Goal: Navigation & Orientation: Find specific page/section

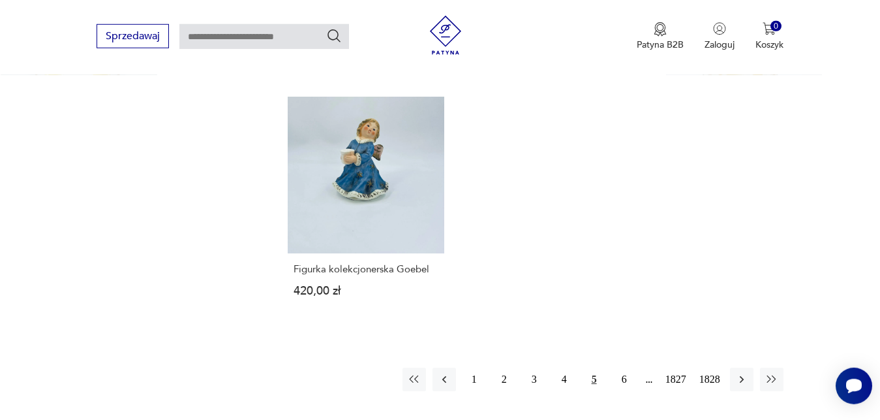
scroll to position [1623, 0]
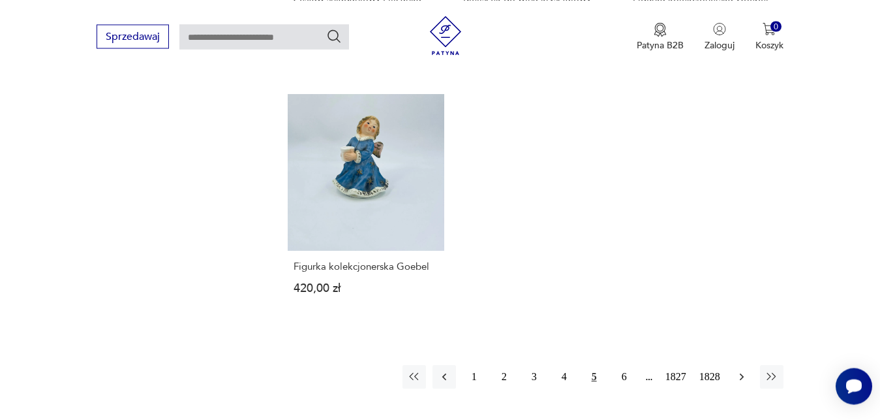
click at [743, 375] on icon "button" at bounding box center [741, 376] width 13 height 13
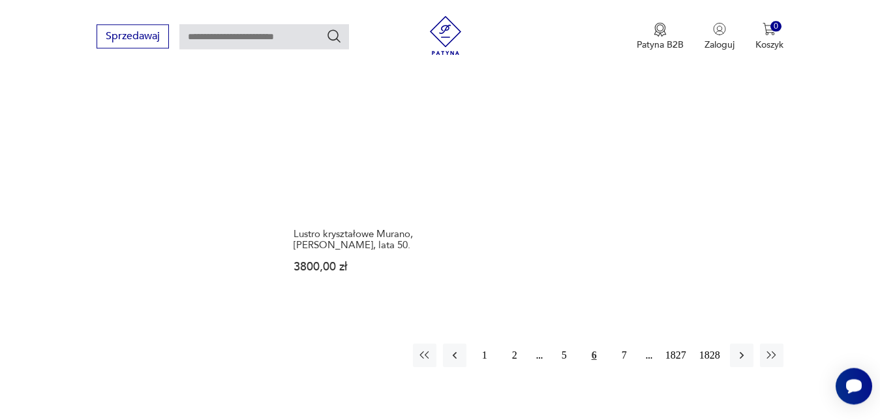
scroll to position [1678, 0]
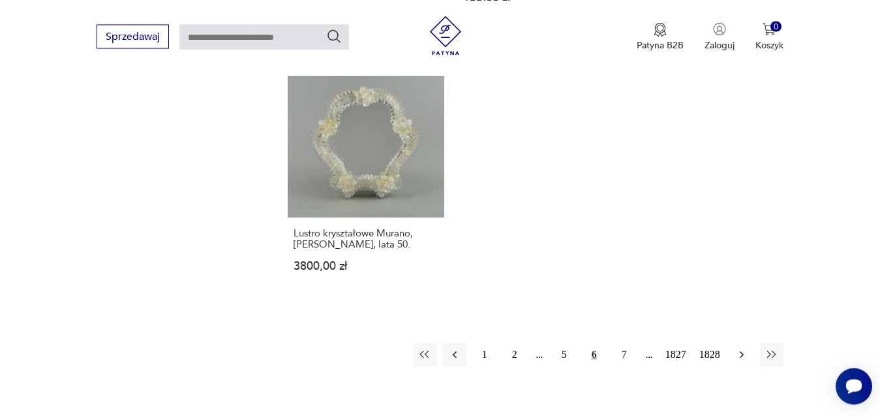
click at [743, 348] on icon "button" at bounding box center [741, 354] width 13 height 13
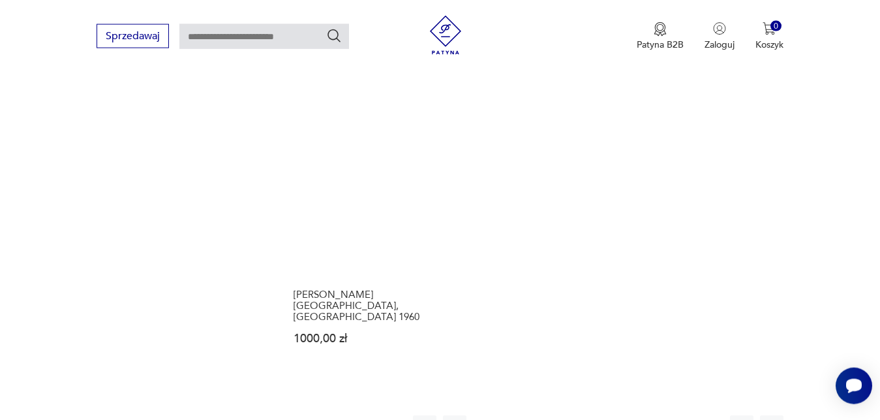
scroll to position [1634, 0]
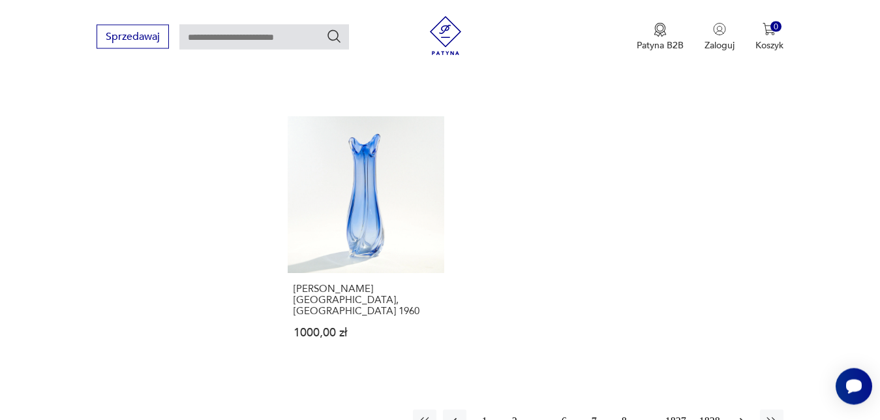
click at [745, 414] on icon "button" at bounding box center [741, 420] width 13 height 13
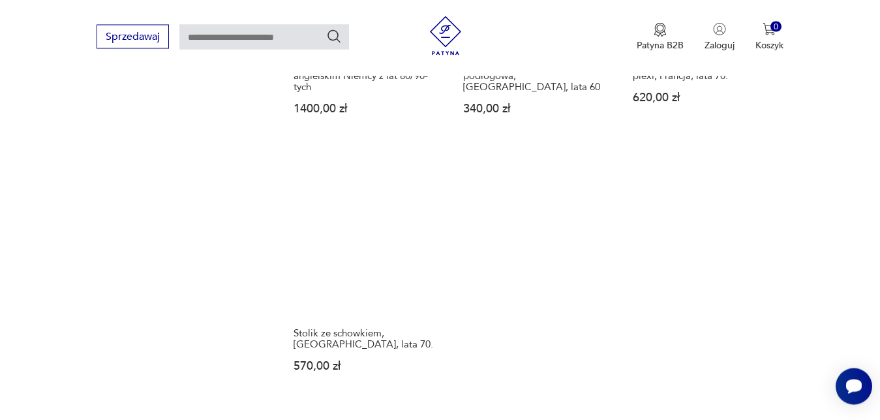
scroll to position [1634, 0]
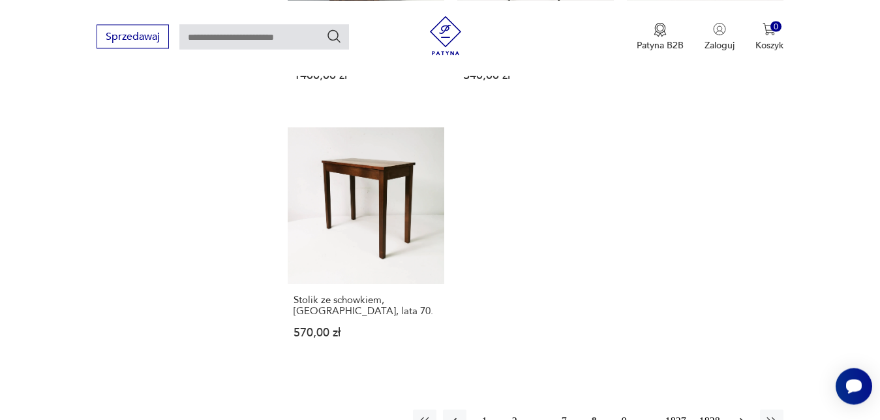
click at [742, 414] on icon "button" at bounding box center [741, 420] width 13 height 13
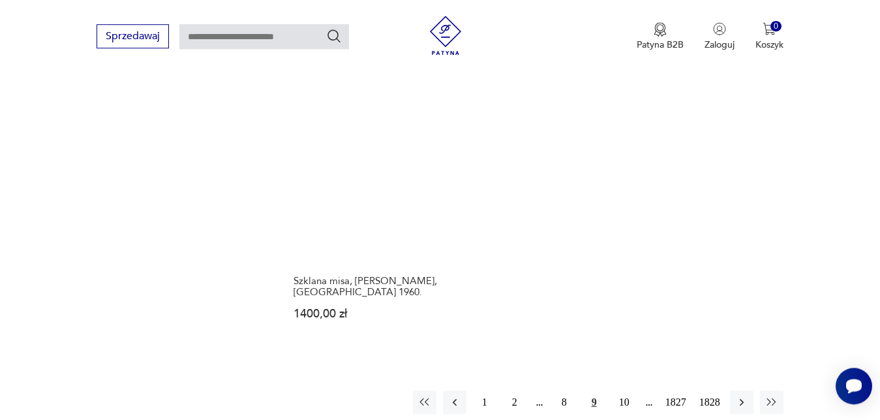
scroll to position [1667, 0]
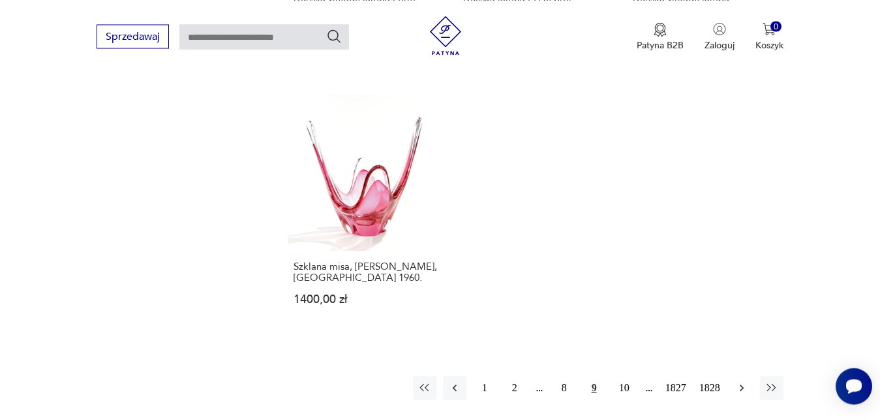
click at [743, 384] on icon "button" at bounding box center [741, 387] width 4 height 7
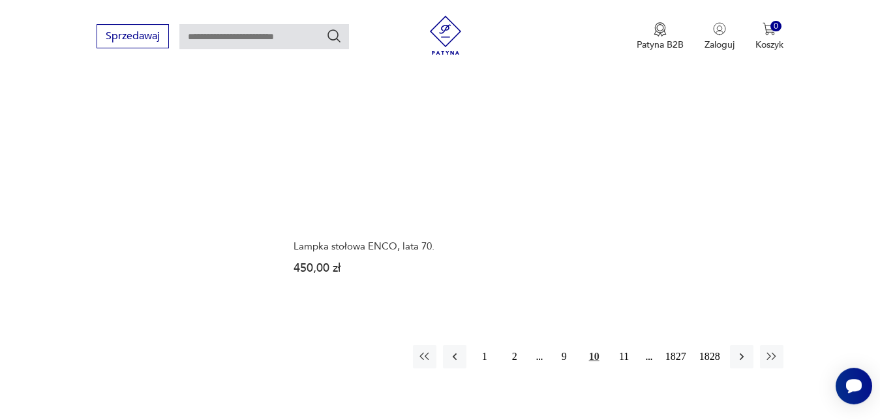
scroll to position [1634, 0]
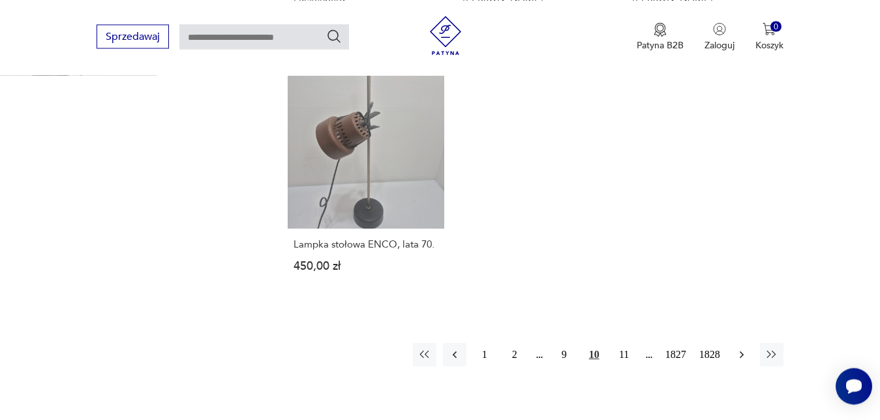
click at [743, 356] on icon "button" at bounding box center [741, 354] width 13 height 13
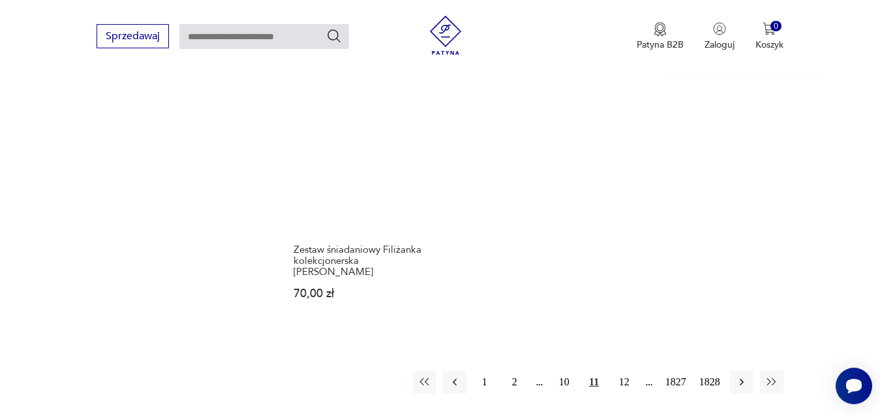
scroll to position [1634, 0]
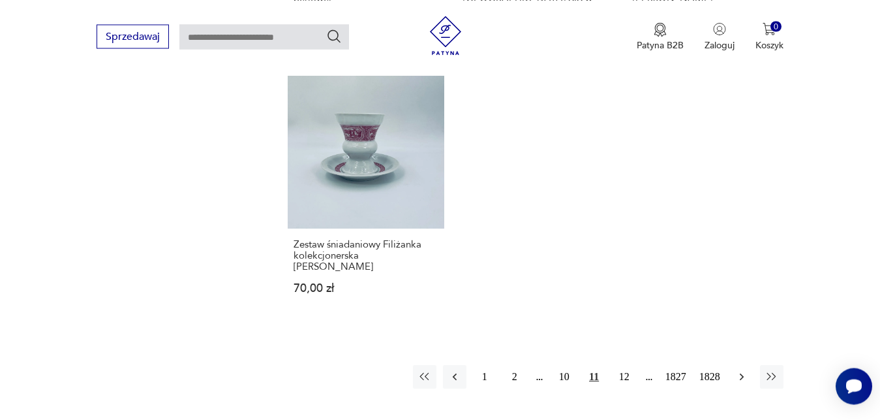
click at [745, 370] on icon "button" at bounding box center [741, 376] width 13 height 13
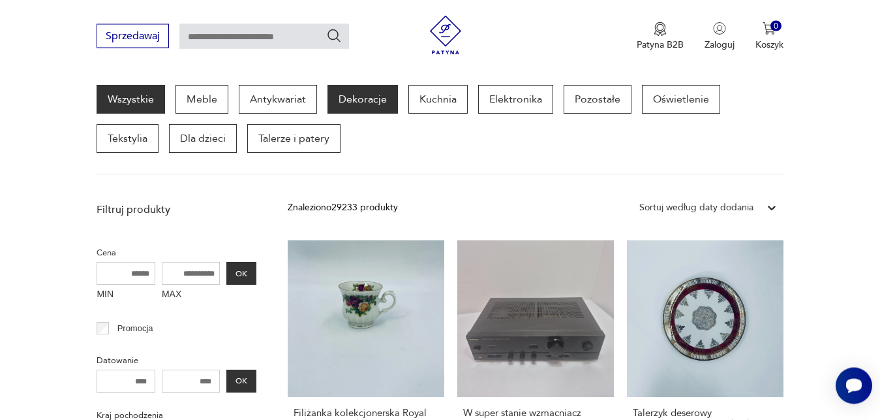
scroll to position [170, 0]
click at [350, 100] on p "Dekoracje" at bounding box center [363, 99] width 70 height 29
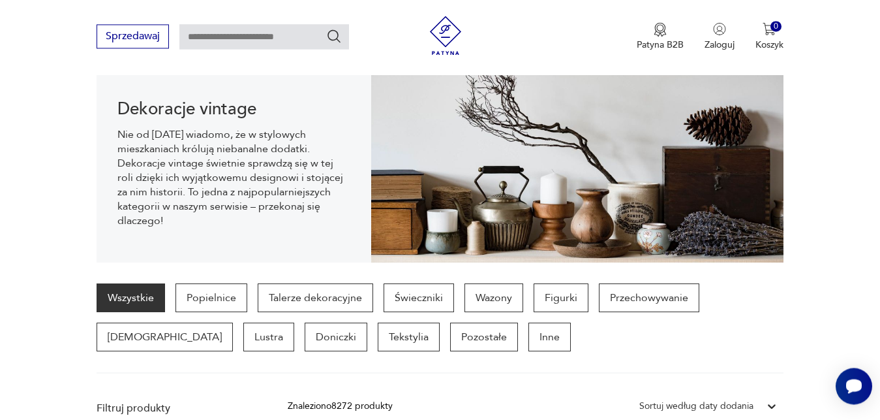
scroll to position [113, 0]
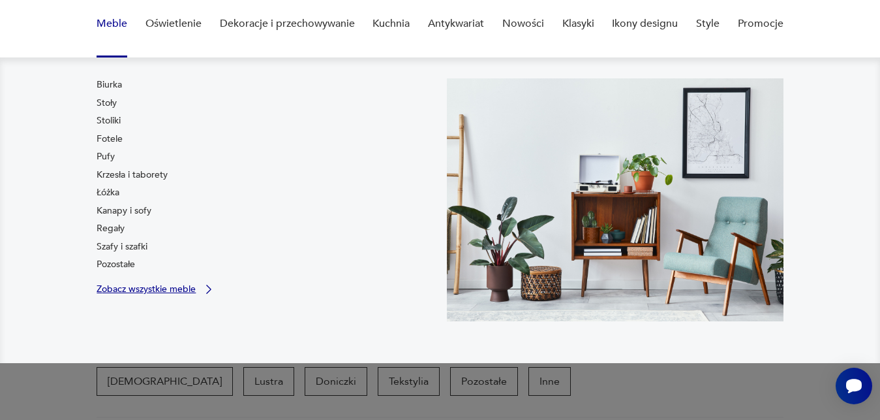
click at [194, 288] on p "Zobacz wszystkie meble" at bounding box center [146, 289] width 99 height 8
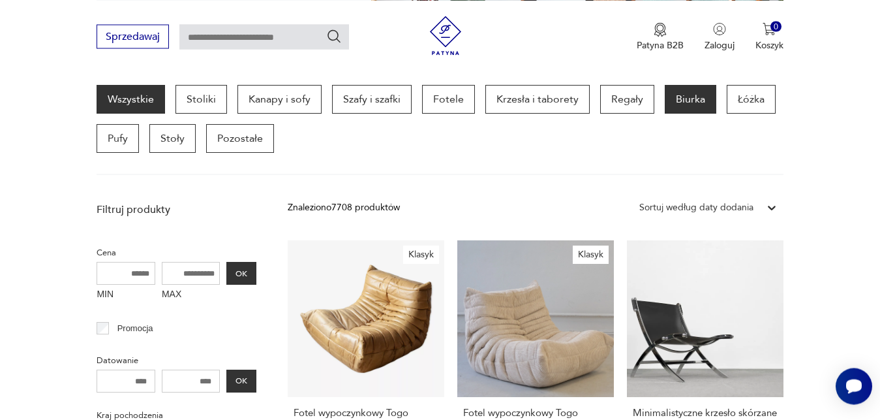
scroll to position [347, 0]
click at [685, 100] on p "Biurka" at bounding box center [691, 99] width 52 height 29
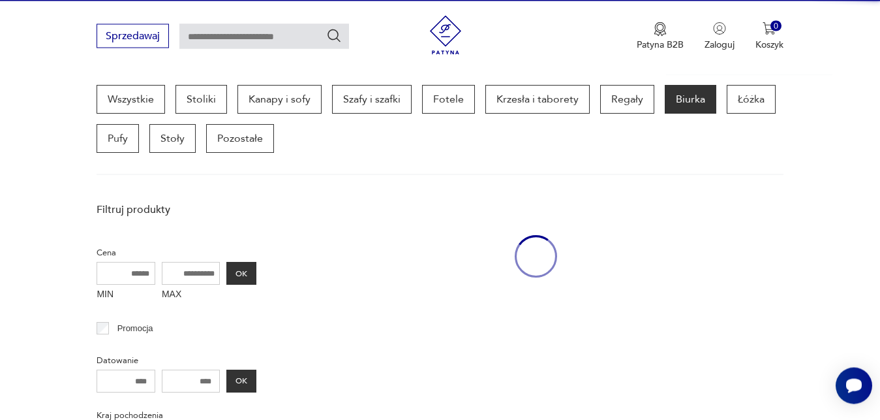
scroll to position [354, 0]
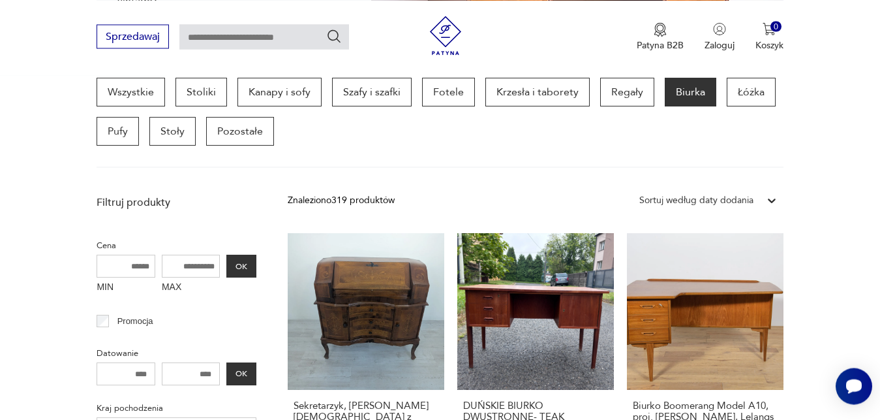
click at [771, 202] on icon at bounding box center [772, 200] width 8 height 5
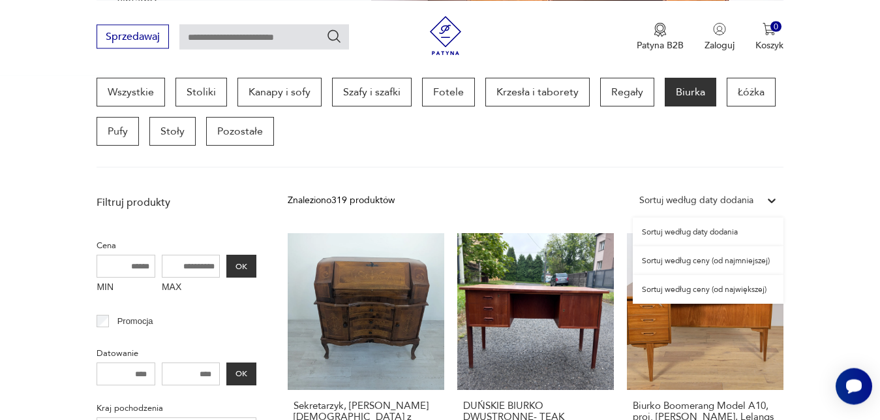
scroll to position [354, 0]
click at [751, 262] on div "Sortuj według ceny (od najmniejszej)" at bounding box center [708, 261] width 151 height 29
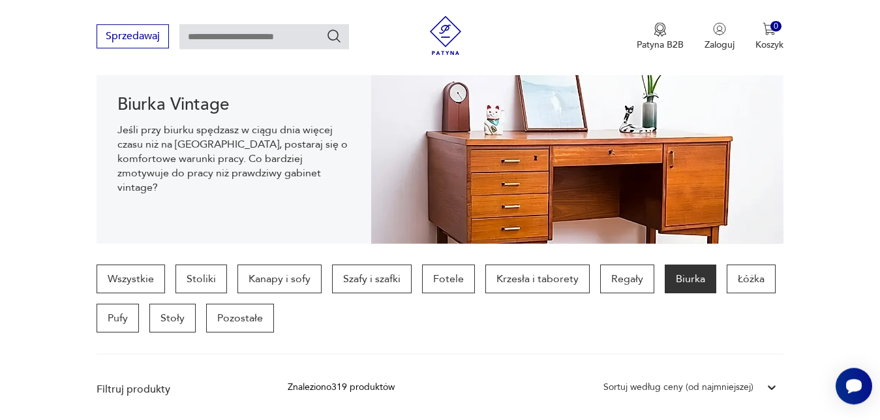
scroll to position [136, 0]
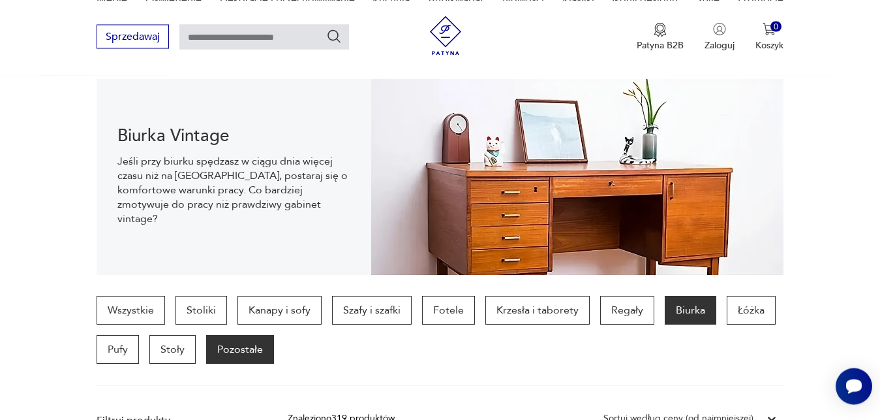
click at [244, 350] on p "Pozostałe" at bounding box center [240, 349] width 68 height 29
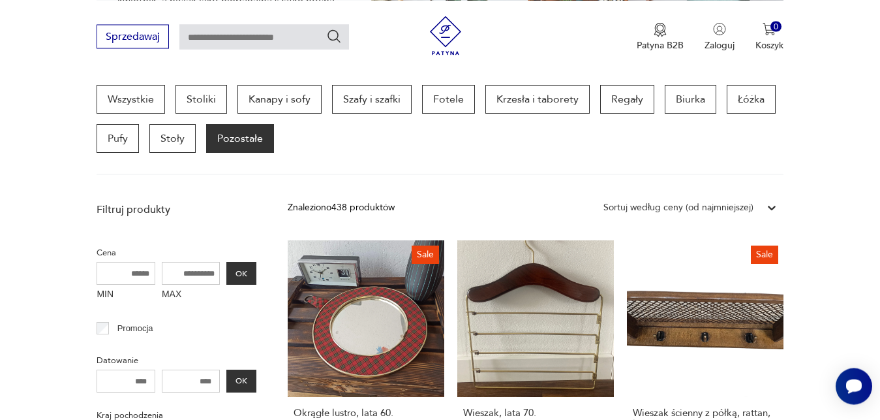
scroll to position [347, 0]
click at [303, 38] on input "text" at bounding box center [264, 36] width 170 height 25
type input "******"
click at [333, 34] on icon "Szukaj" at bounding box center [334, 36] width 16 height 16
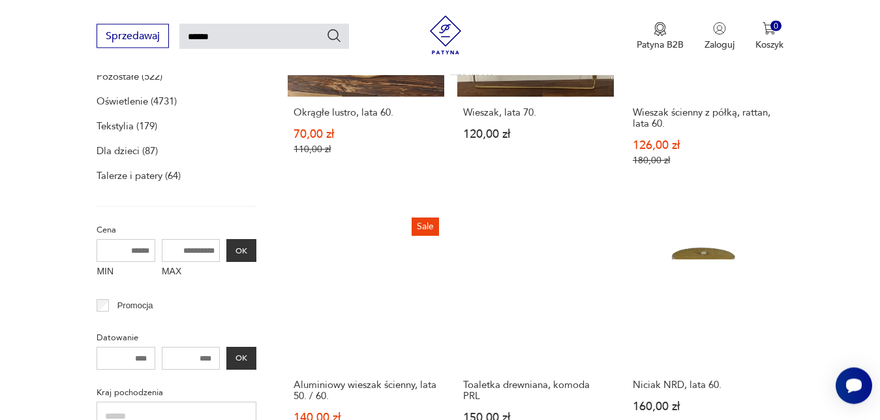
type input "******"
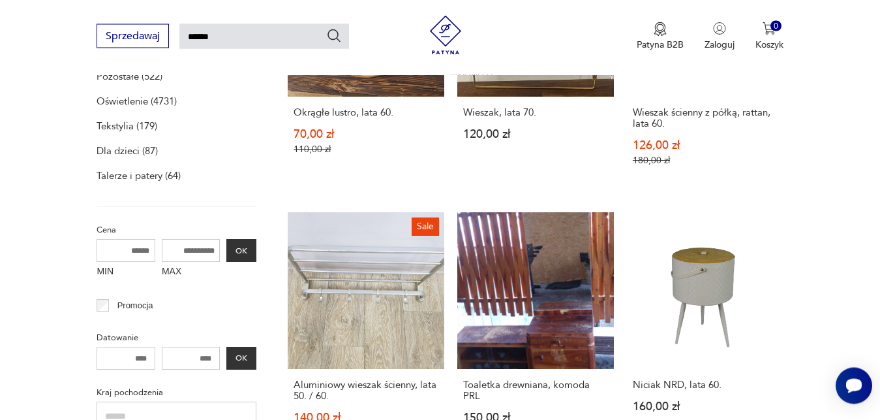
scroll to position [47, 0]
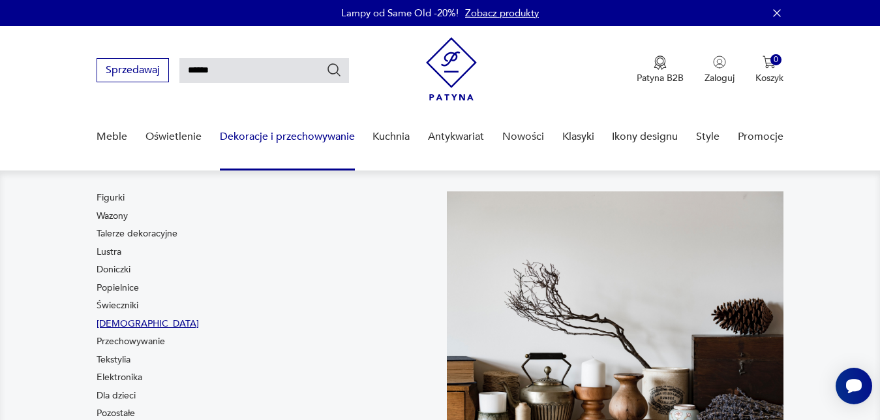
click at [117, 324] on link "[DEMOGRAPHIC_DATA]" at bounding box center [148, 323] width 102 height 13
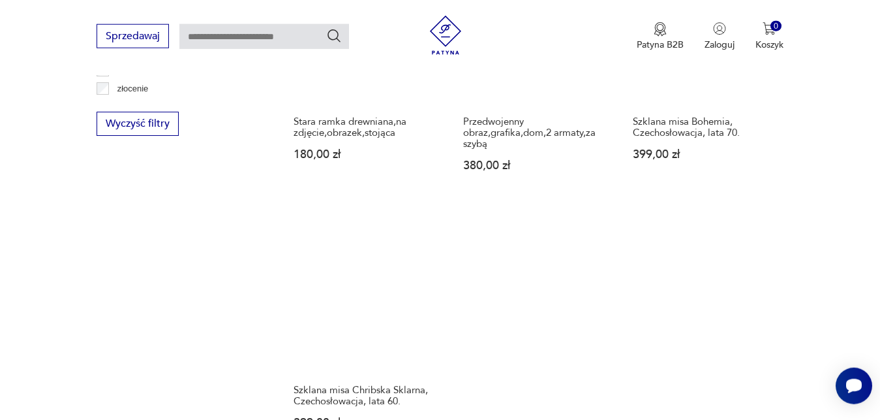
scroll to position [1689, 0]
